Goal: Task Accomplishment & Management: Use online tool/utility

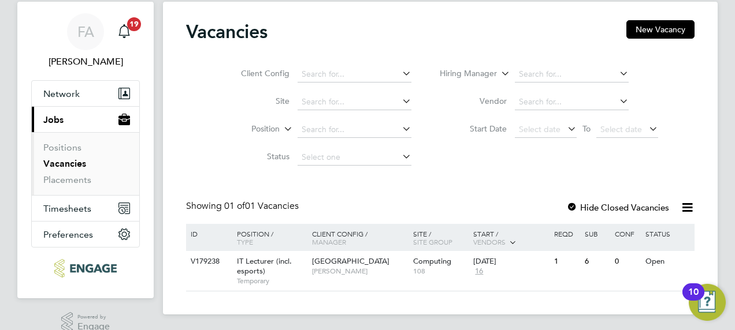
scroll to position [47, 0]
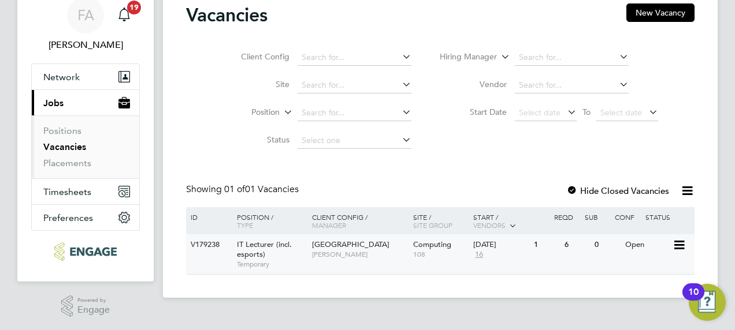
click at [266, 247] on span "IT Lecturer (incl. esports)" at bounding box center [264, 250] width 55 height 20
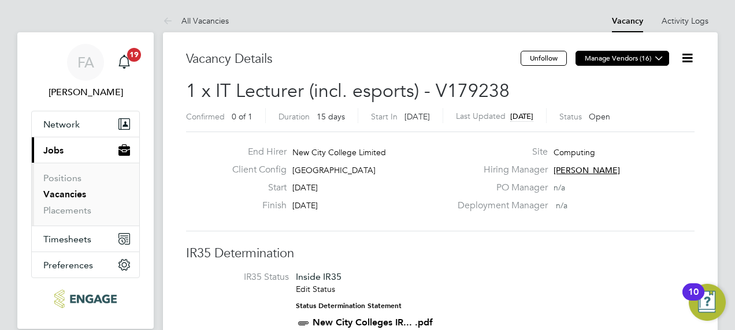
click at [637, 57] on button "Manage Vendors (16)" at bounding box center [622, 58] width 94 height 15
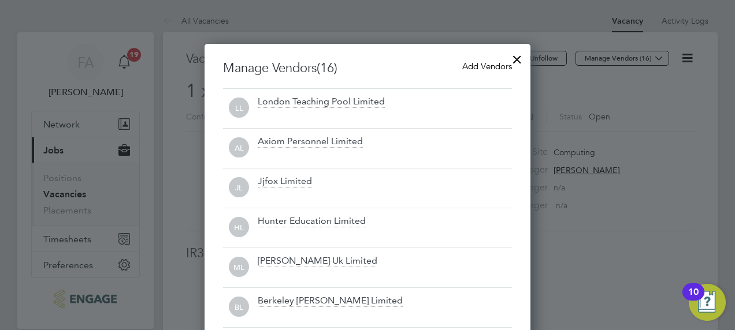
click at [516, 59] on div at bounding box center [517, 56] width 21 height 21
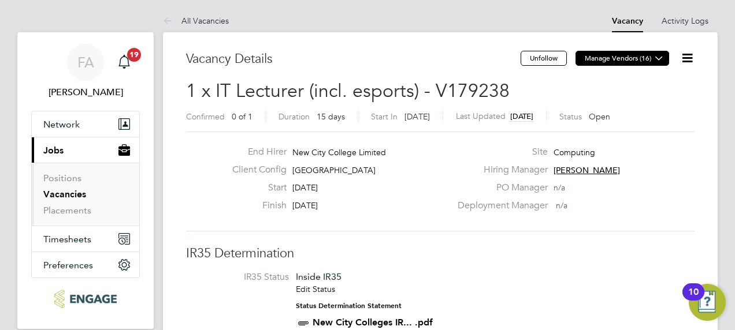
click at [661, 59] on icon at bounding box center [659, 58] width 9 height 9
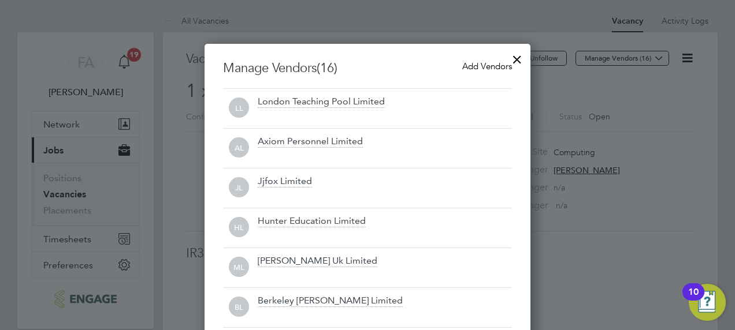
click at [475, 65] on span "Add Vendors" at bounding box center [487, 66] width 50 height 11
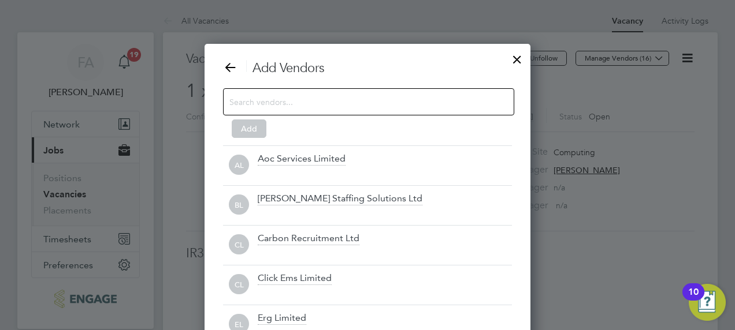
click at [328, 106] on input at bounding box center [359, 101] width 260 height 15
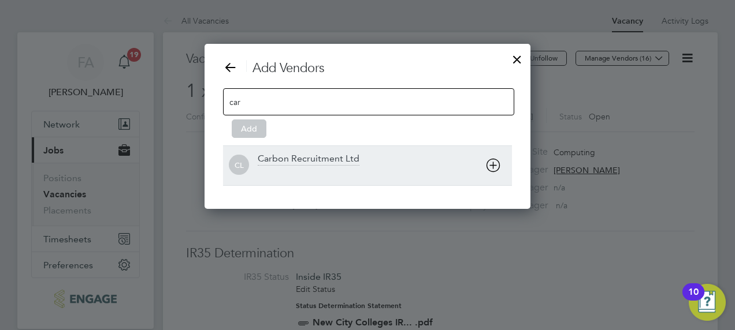
type input "car"
click at [307, 153] on div "Carbon Recruitment Ltd" at bounding box center [309, 159] width 102 height 13
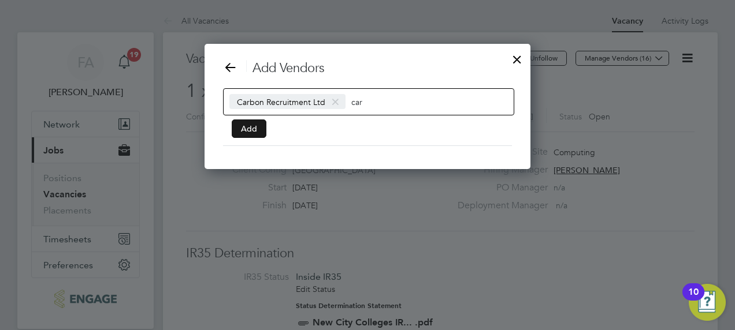
click at [253, 132] on button "Add" at bounding box center [249, 129] width 35 height 18
